Goal: Find specific page/section: Find specific page/section

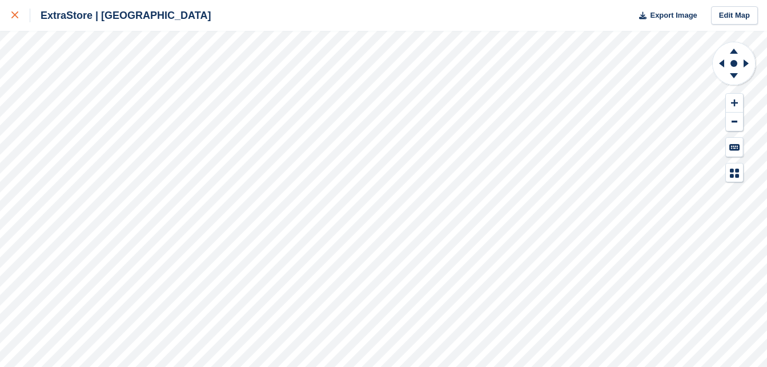
click at [14, 15] on icon at bounding box center [14, 14] width 7 height 7
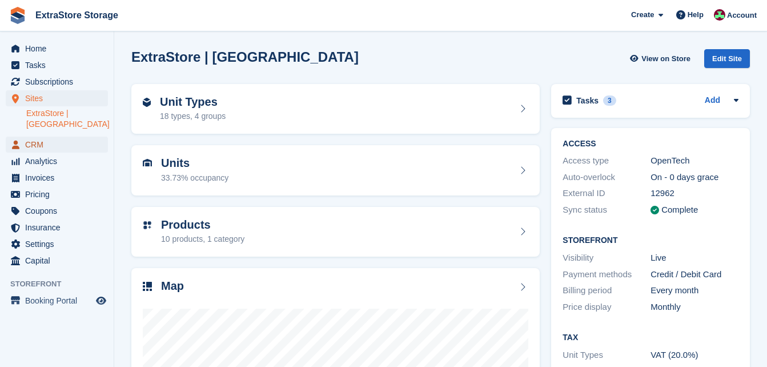
click at [41, 136] on span "CRM" at bounding box center [59, 144] width 69 height 16
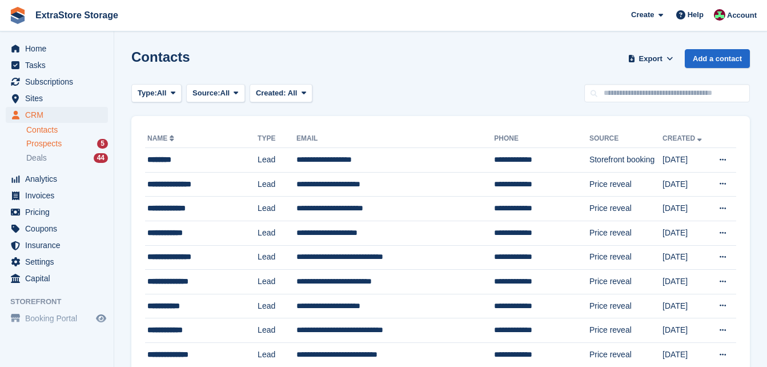
click at [51, 144] on span "Prospects" at bounding box center [43, 143] width 35 height 11
